Goal: Information Seeking & Learning: Learn about a topic

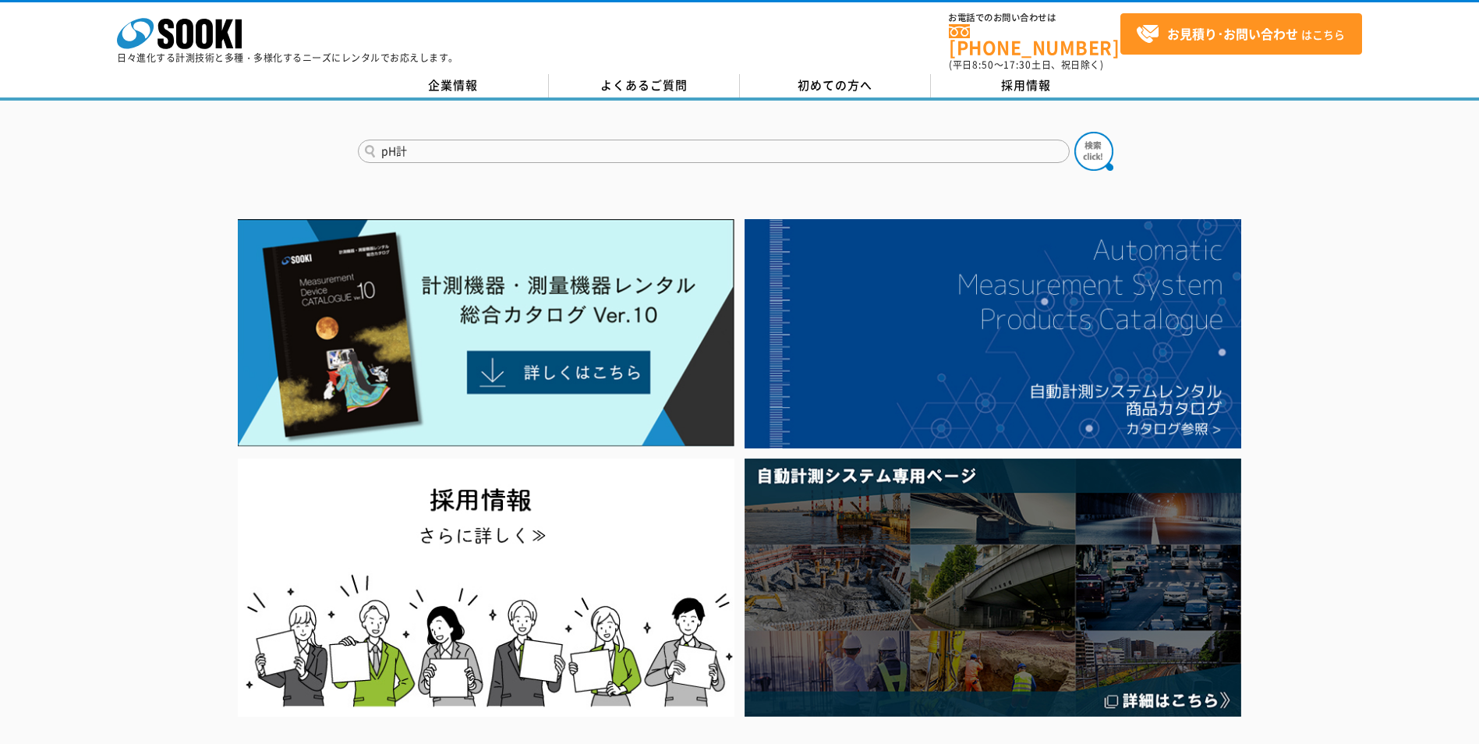
type input "pH計"
click at [1074, 132] on button at bounding box center [1093, 151] width 39 height 39
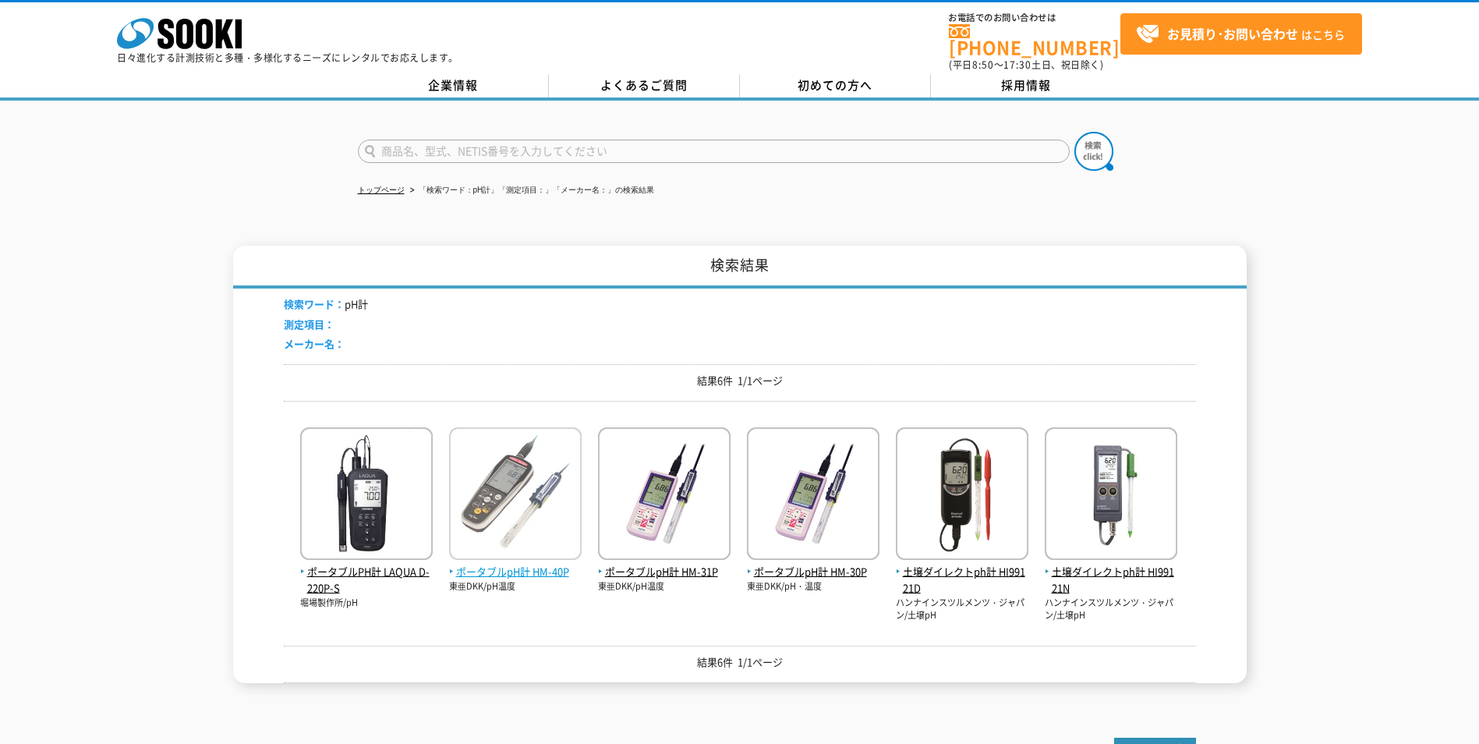
click at [535, 492] on img at bounding box center [515, 495] width 133 height 136
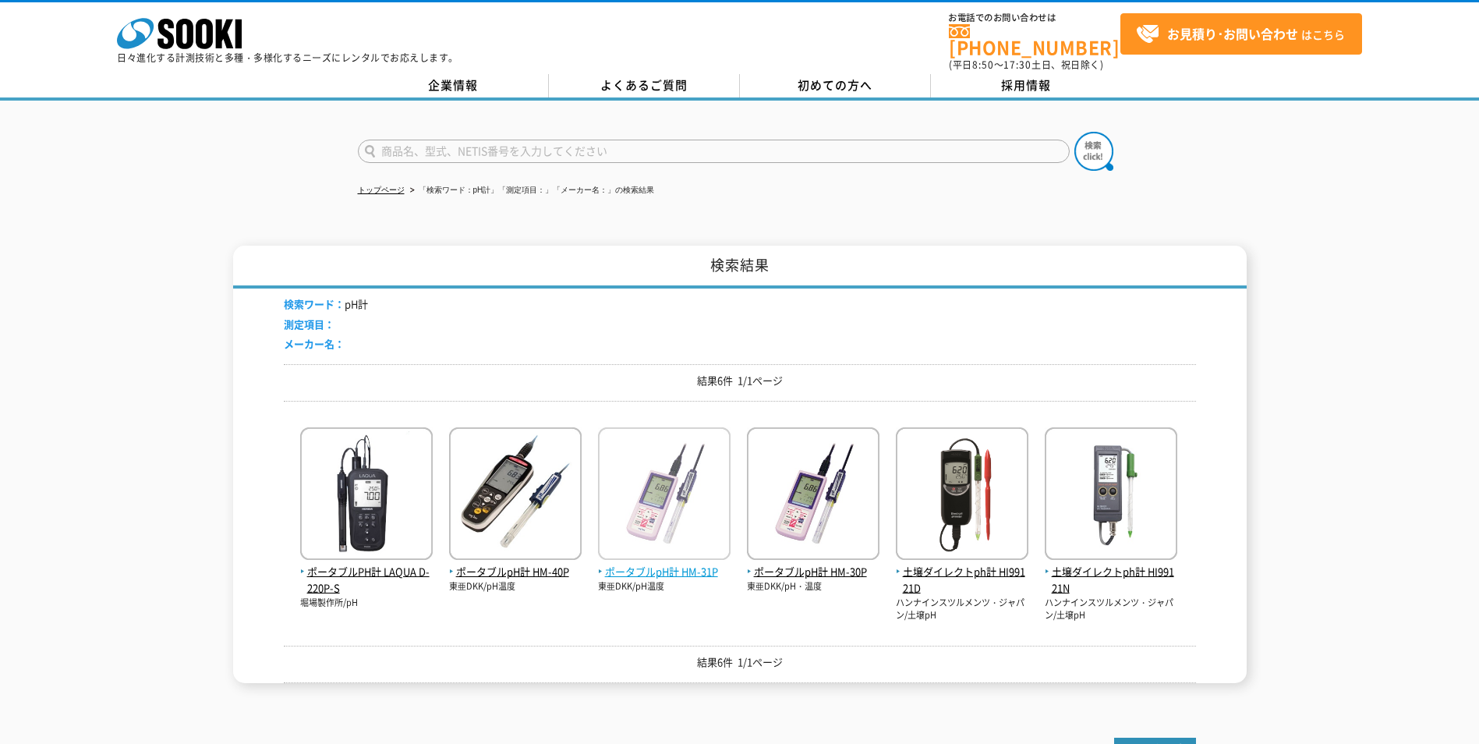
click at [621, 463] on img at bounding box center [664, 495] width 133 height 136
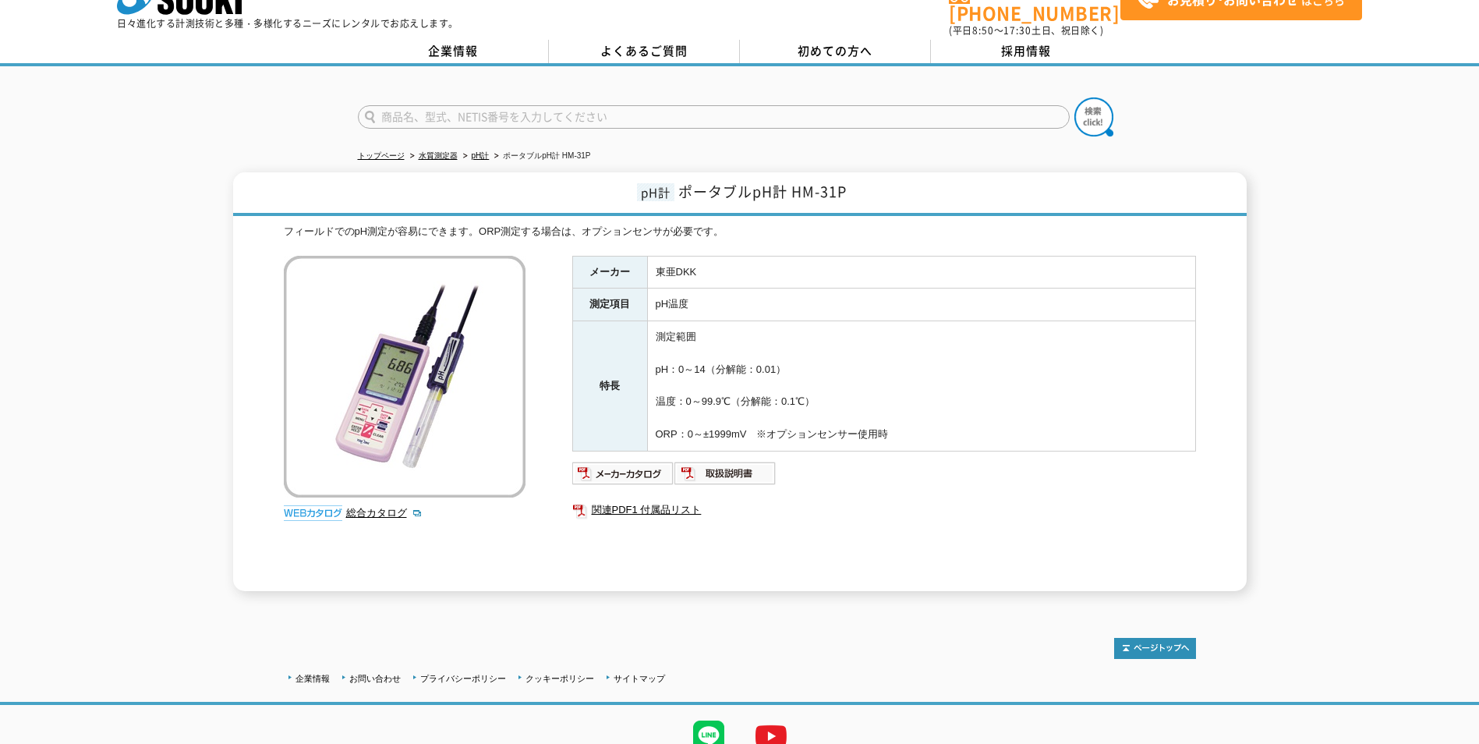
scroll to position [52, 0]
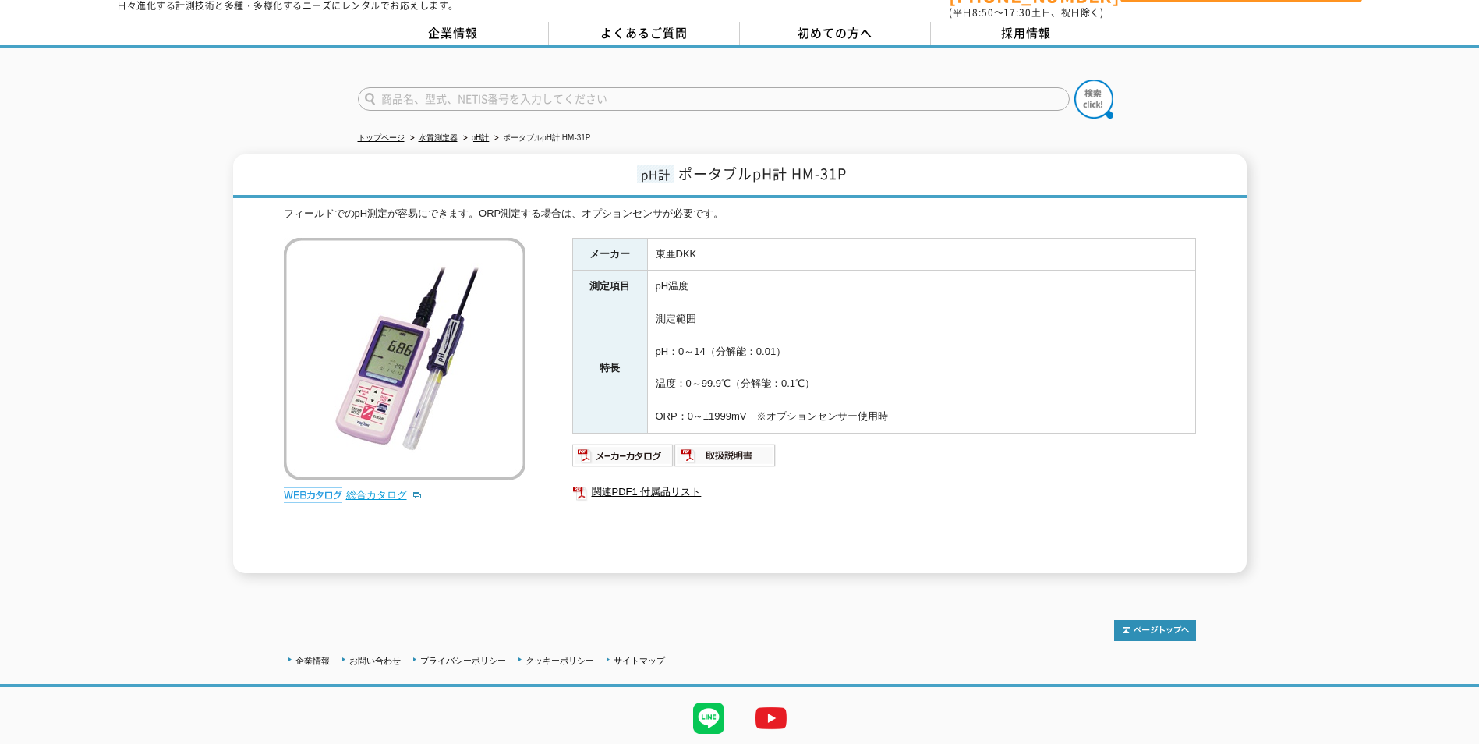
click at [398, 490] on link "総合カタログ" at bounding box center [384, 495] width 76 height 12
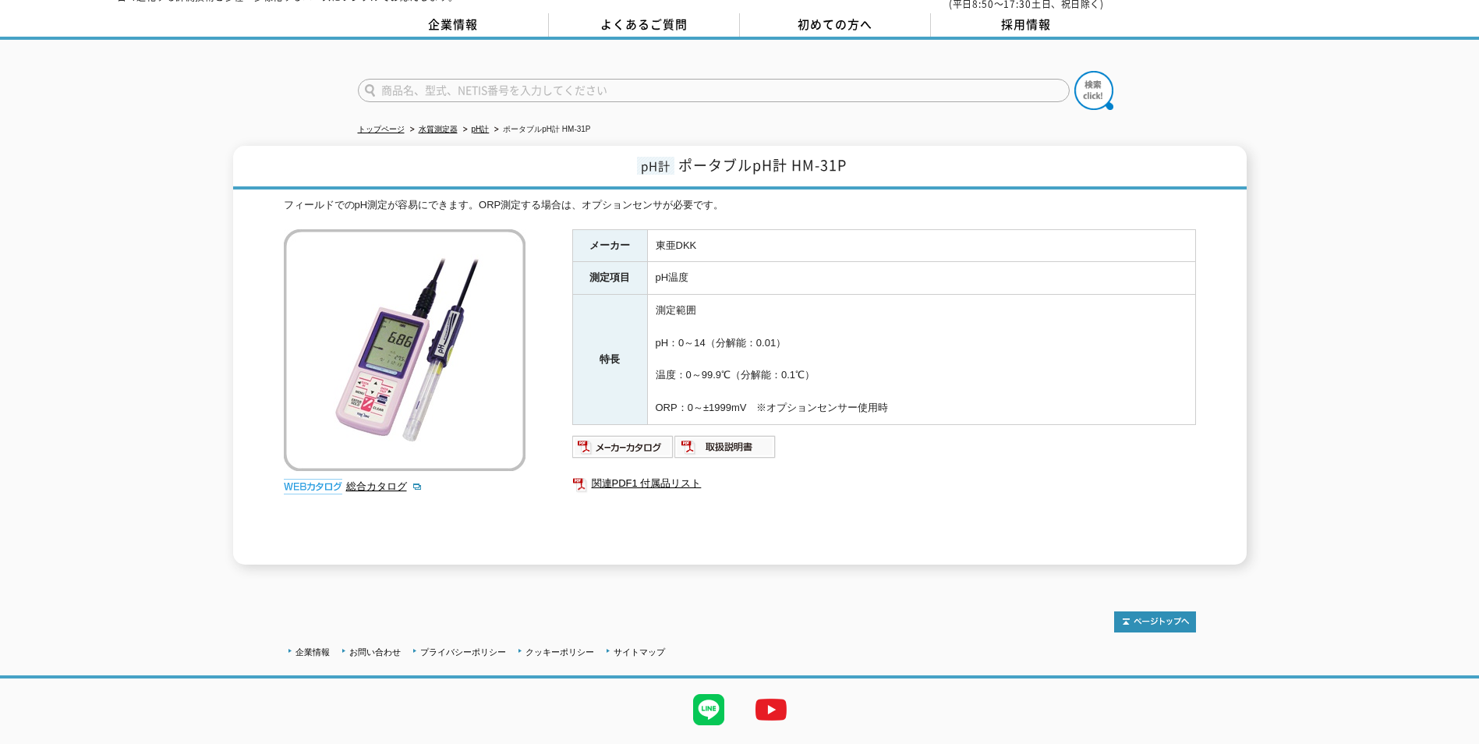
scroll to position [94, 0]
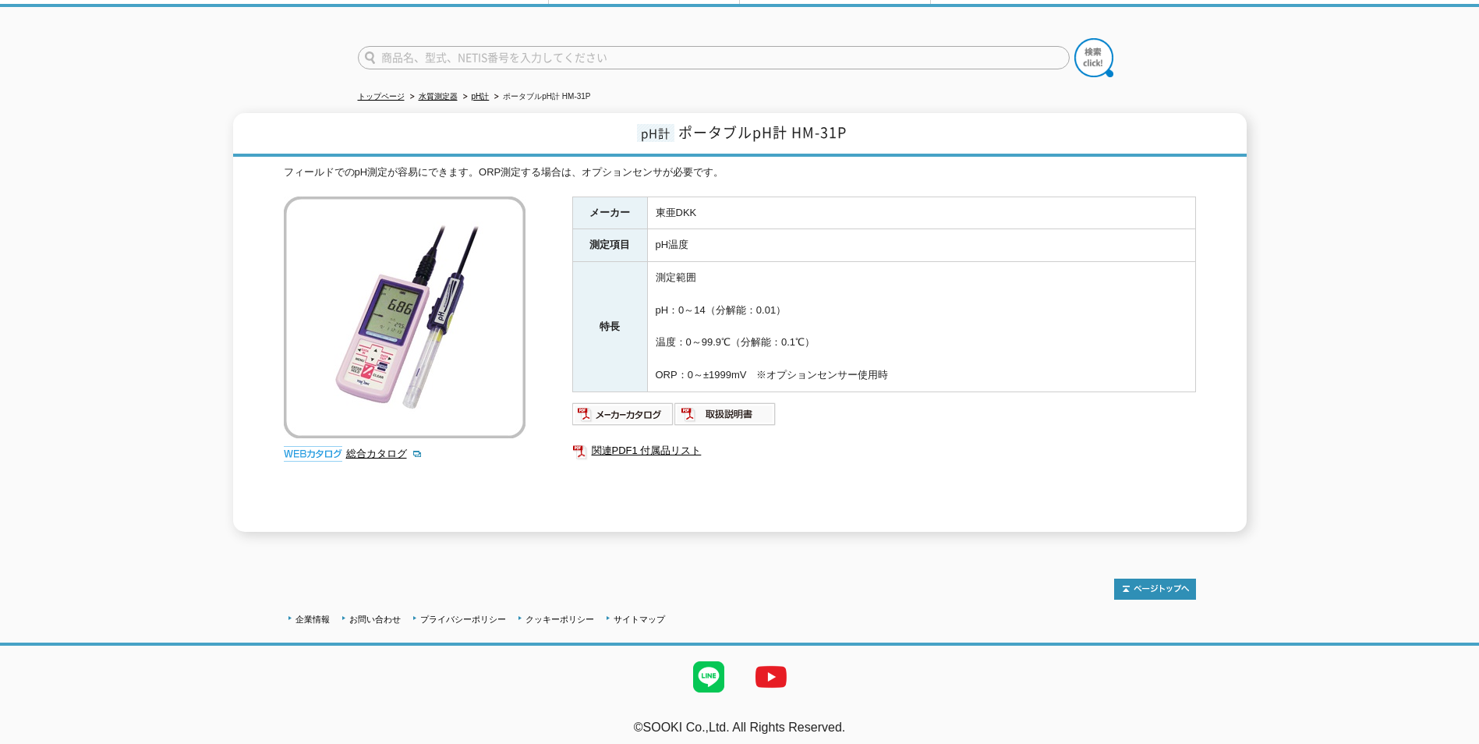
click at [470, 330] on img at bounding box center [405, 317] width 242 height 242
